Goal: Information Seeking & Learning: Find specific fact

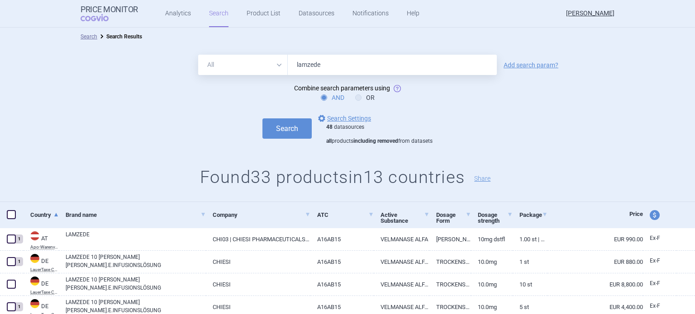
click at [248, 50] on div "All Brand Name ATC Company Active Substance Country Newer than lamzede Add sear…" at bounding box center [347, 124] width 695 height 156
type input "[MEDICAL_DATA]"
click at [262, 119] on button "Search" at bounding box center [286, 129] width 49 height 20
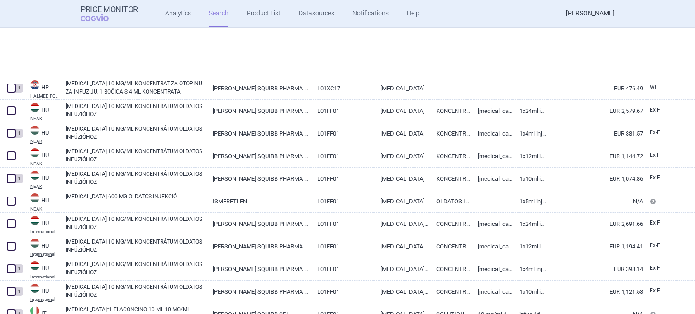
scroll to position [2205, 0]
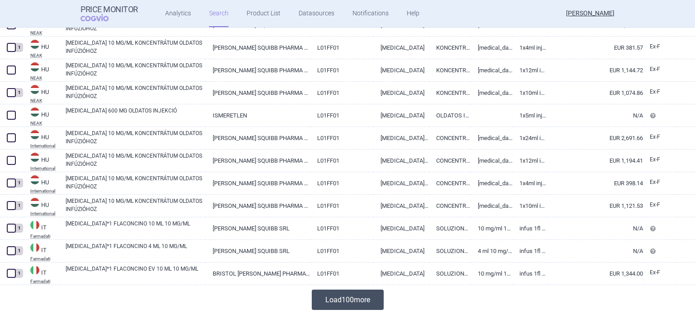
click at [339, 305] on button "Load 100 more" at bounding box center [348, 300] width 72 height 20
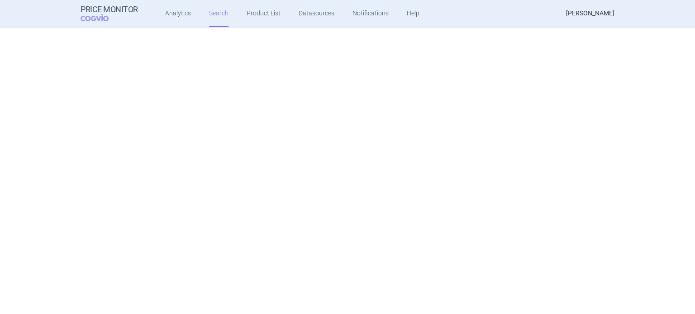
scroll to position [3668, 0]
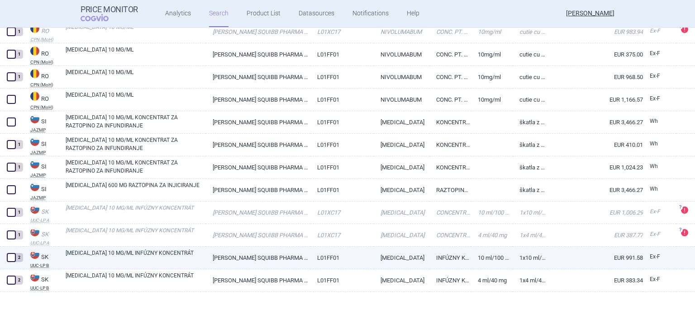
click at [180, 256] on link "[MEDICAL_DATA] 10 MG/ML INFÚZNY KONCENTRÁT" at bounding box center [136, 257] width 140 height 16
select select "EUR"
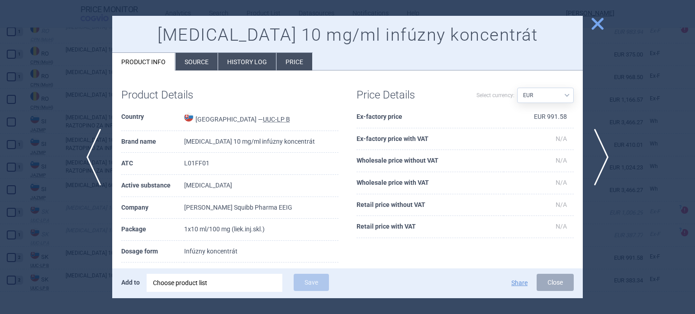
click at [612, 109] on div at bounding box center [347, 157] width 695 height 314
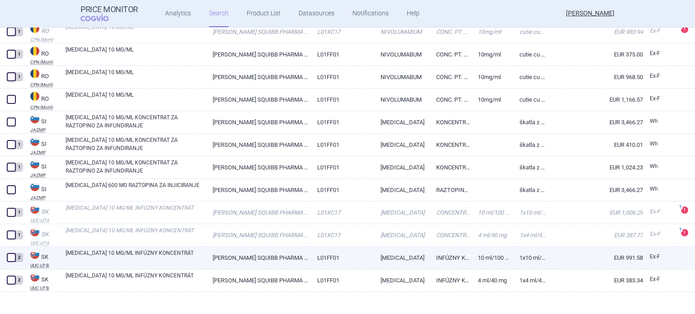
click at [159, 258] on link "[MEDICAL_DATA] 10 MG/ML INFÚZNY KONCENTRÁT" at bounding box center [136, 257] width 140 height 16
select select "EUR"
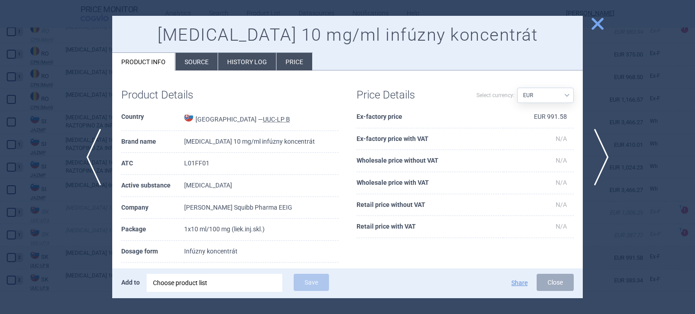
click at [263, 58] on li "History log" at bounding box center [247, 62] width 58 height 18
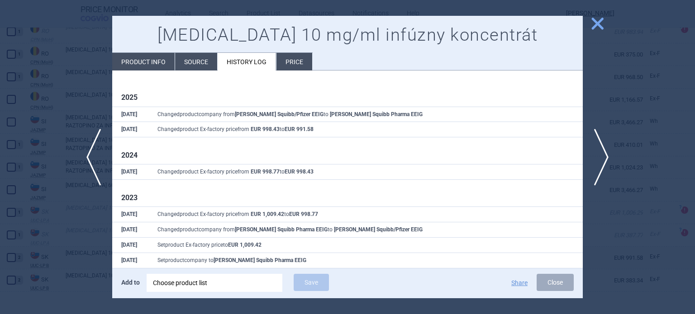
click at [595, 25] on span "close" at bounding box center [597, 24] width 16 height 16
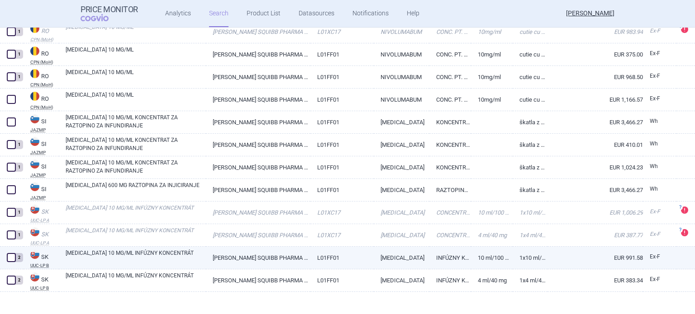
click at [389, 253] on link "[MEDICAL_DATA]" at bounding box center [402, 258] width 56 height 22
select select "EUR"
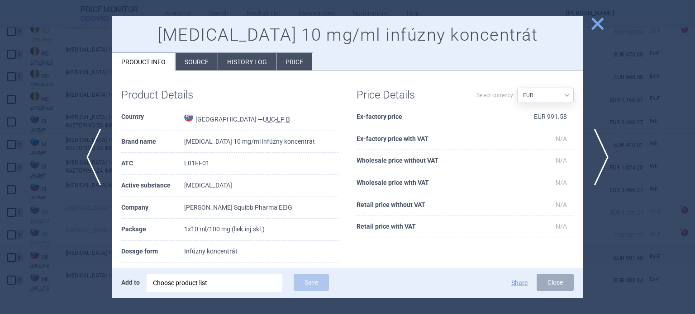
click at [236, 63] on li "History log" at bounding box center [247, 62] width 58 height 18
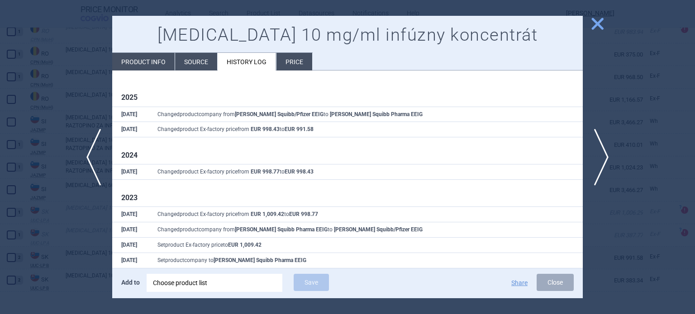
click at [647, 65] on div at bounding box center [347, 157] width 695 height 314
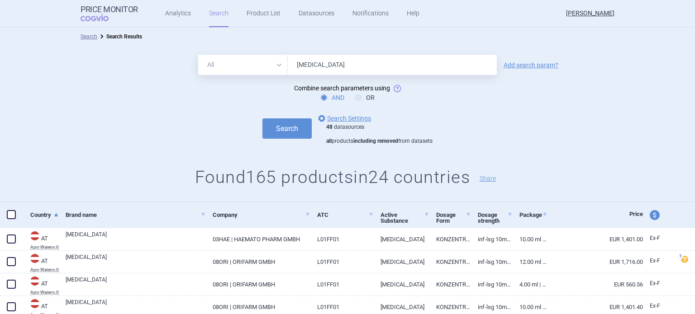
drag, startPoint x: 199, startPoint y: 75, endPoint x: 116, endPoint y: 85, distance: 83.8
click at [116, 85] on form "All Brand Name ATC Company Active Substance Country Newer than [MEDICAL_DATA] A…" at bounding box center [347, 100] width 695 height 90
type input "[MEDICAL_DATA]"
click at [536, 61] on div "All Brand Name ATC Company Active Substance Country Newer than [MEDICAL_DATA] A…" at bounding box center [347, 65] width 695 height 20
click at [536, 63] on link "Add search param?" at bounding box center [530, 65] width 55 height 6
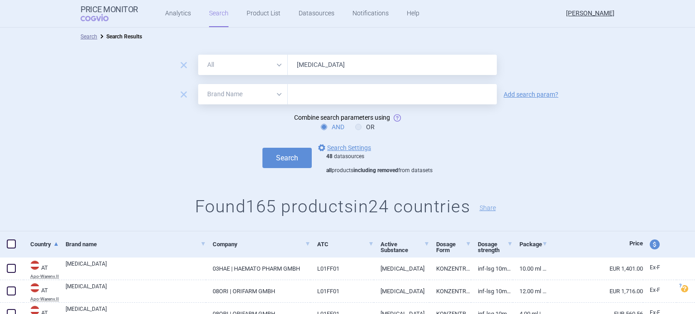
click at [248, 102] on select "All Brand Name ATC Company Active Substance Country Newer than" at bounding box center [243, 94] width 90 height 20
select select "country"
click at [198, 84] on select "All Brand Name ATC Company Active Substance Country Newer than" at bounding box center [243, 94] width 90 height 20
click at [309, 90] on input "text" at bounding box center [392, 95] width 200 height 12
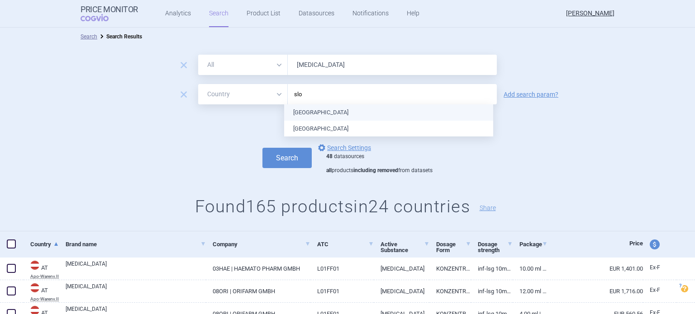
type input "slov"
click at [332, 112] on ul "[GEOGRAPHIC_DATA] [GEOGRAPHIC_DATA]" at bounding box center [388, 120] width 209 height 32
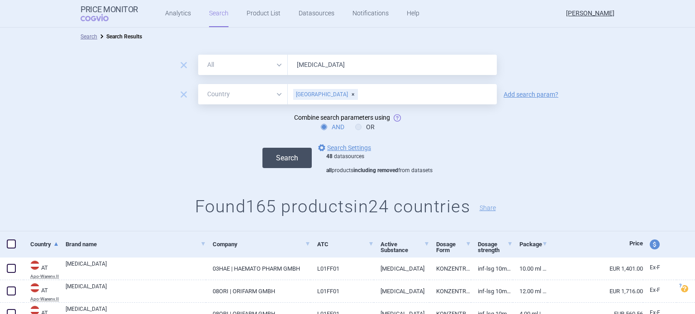
click at [275, 151] on button "Search" at bounding box center [286, 158] width 49 height 20
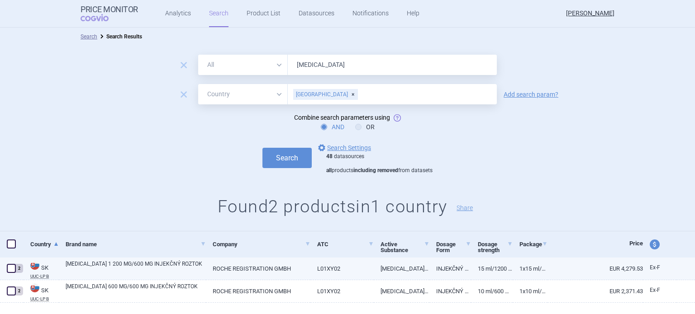
click at [336, 269] on link "L01XY02" at bounding box center [342, 269] width 64 height 22
select select "EUR"
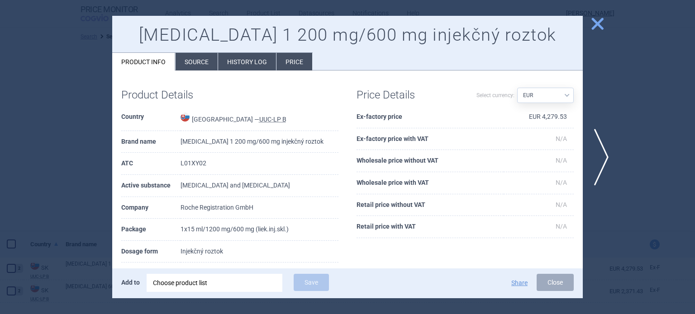
click at [251, 59] on li "History log" at bounding box center [247, 62] width 58 height 18
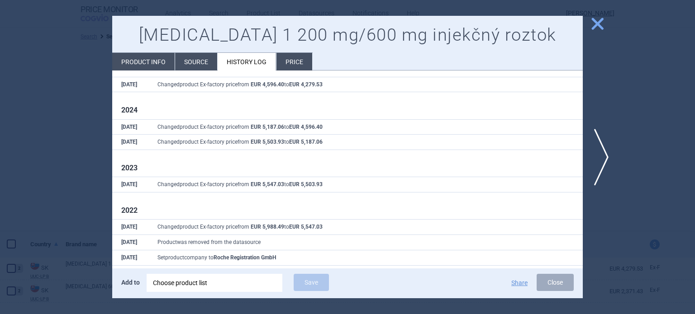
scroll to position [45, 0]
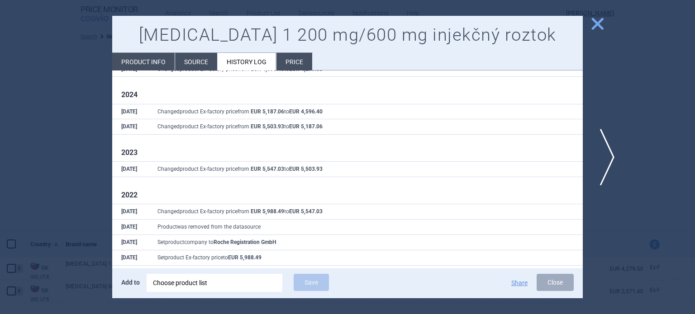
click at [602, 172] on span "next" at bounding box center [604, 157] width 20 height 57
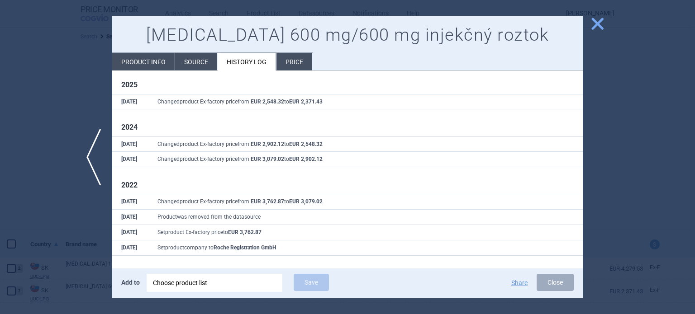
scroll to position [16, 0]
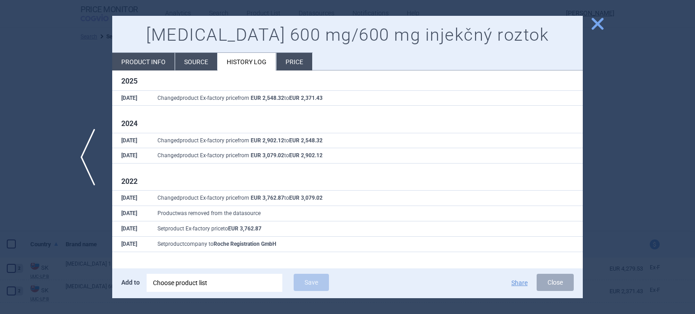
click at [94, 156] on span "previous" at bounding box center [91, 157] width 20 height 57
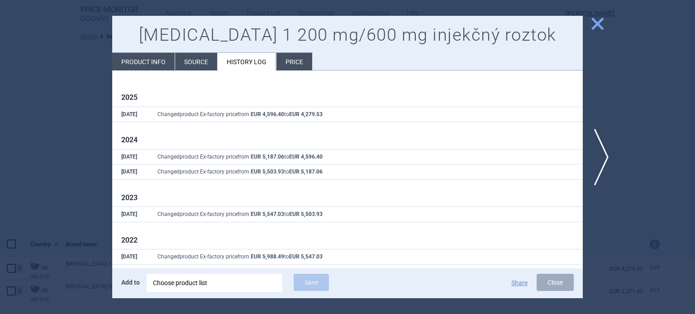
click at [22, 117] on div at bounding box center [347, 157] width 695 height 314
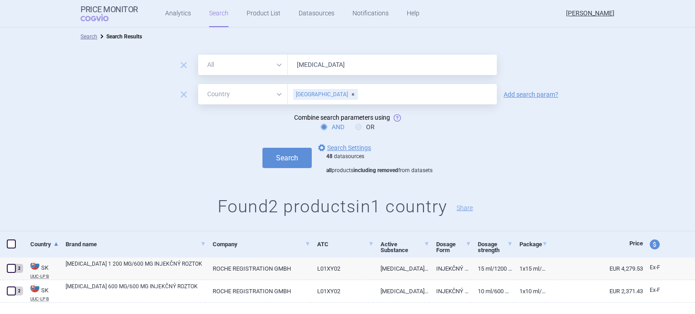
click at [322, 64] on input "[MEDICAL_DATA]" at bounding box center [392, 65] width 209 height 20
type input "[MEDICAL_DATA]"
click at [262, 148] on button "Search" at bounding box center [286, 158] width 49 height 20
click at [247, 270] on link "ROCHE REGISTRATION GMBH" at bounding box center [258, 269] width 104 height 22
select select "EUR"
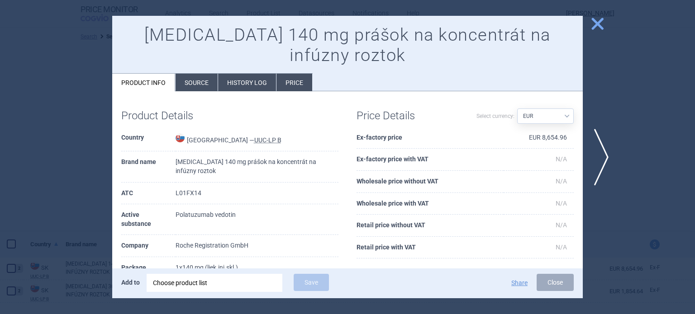
click at [246, 74] on li "History log" at bounding box center [247, 83] width 58 height 18
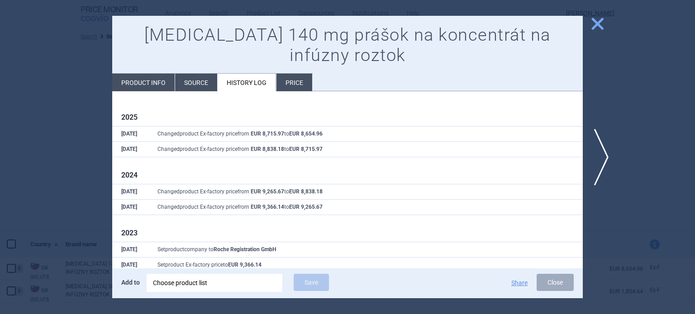
scroll to position [1, 0]
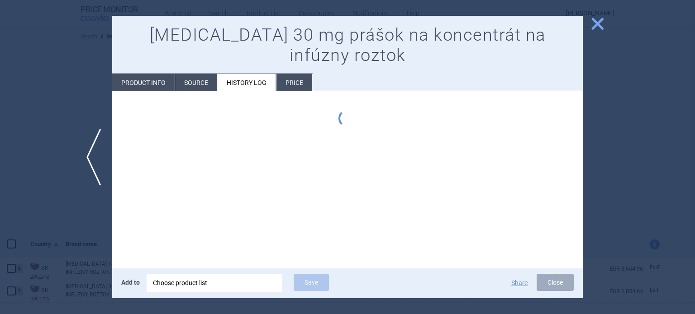
click at [153, 74] on li "Product info" at bounding box center [143, 83] width 62 height 18
select select "EUR"
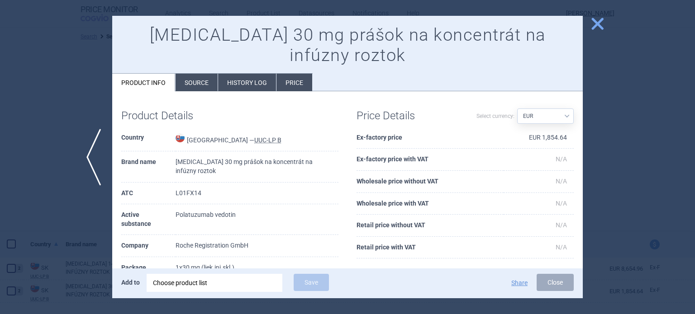
click at [233, 74] on li "History log" at bounding box center [247, 83] width 58 height 18
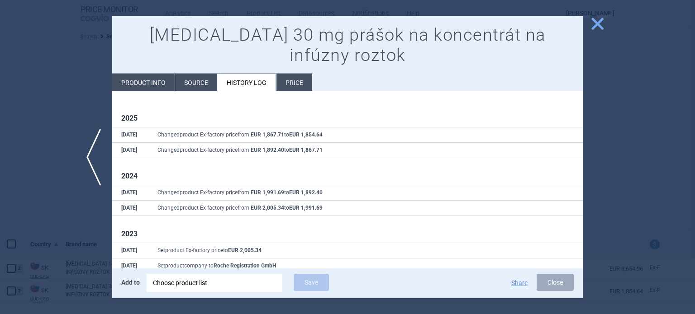
scroll to position [1, 0]
